Goal: Connect with others: Participate in discussion

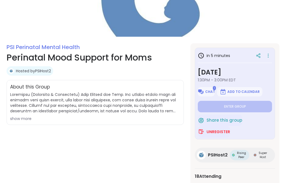
scroll to position [57, 0]
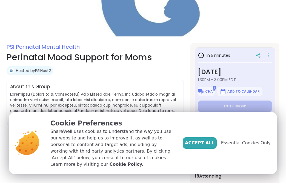
click at [242, 146] on span "Essential Cookies Only" at bounding box center [246, 143] width 50 height 7
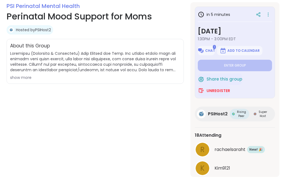
scroll to position [97, 0]
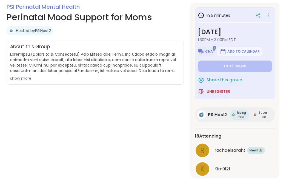
click at [209, 50] on span "Chat" at bounding box center [210, 51] width 10 height 4
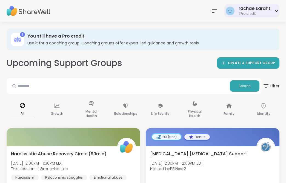
click at [268, 15] on div "1 Pro credit" at bounding box center [255, 14] width 32 height 5
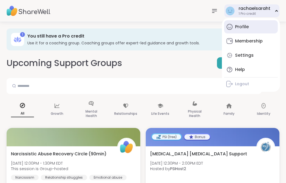
click at [240, 26] on div "Profile" at bounding box center [242, 27] width 14 height 6
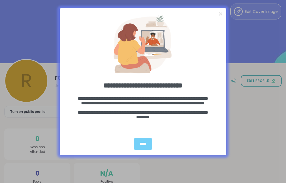
scroll to position [29, 0]
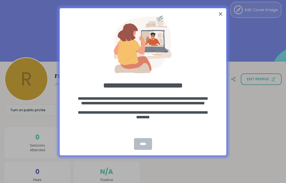
click at [145, 141] on div "****" at bounding box center [143, 144] width 18 height 12
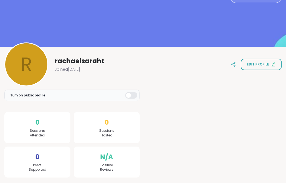
scroll to position [0, 0]
